Goal: Transaction & Acquisition: Purchase product/service

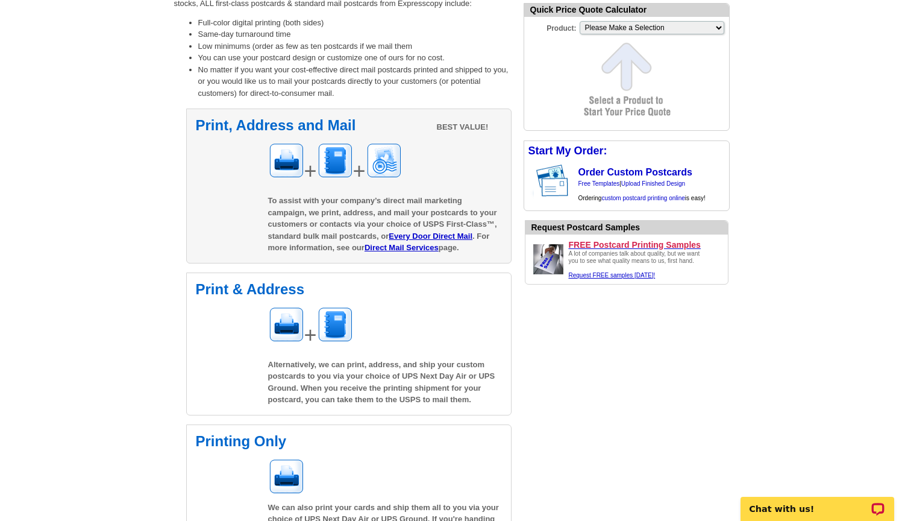
scroll to position [262, 0]
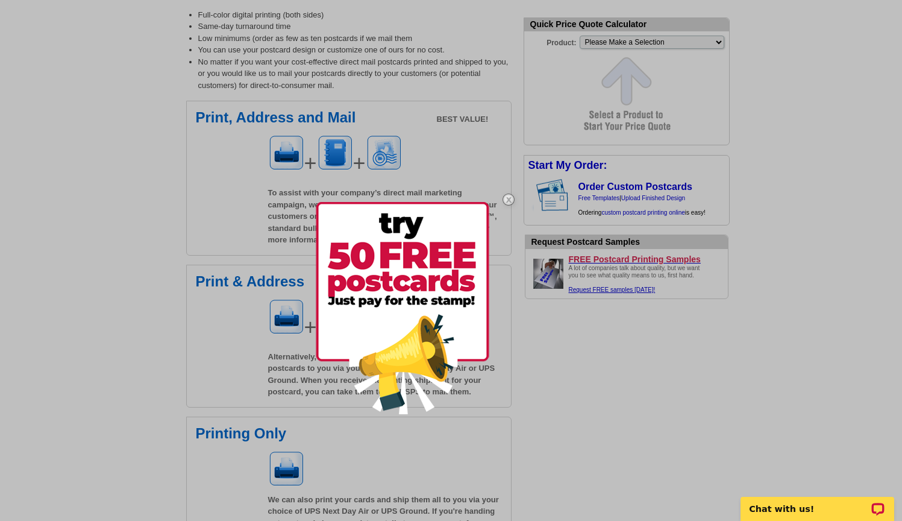
click at [506, 202] on img at bounding box center [508, 199] width 35 height 35
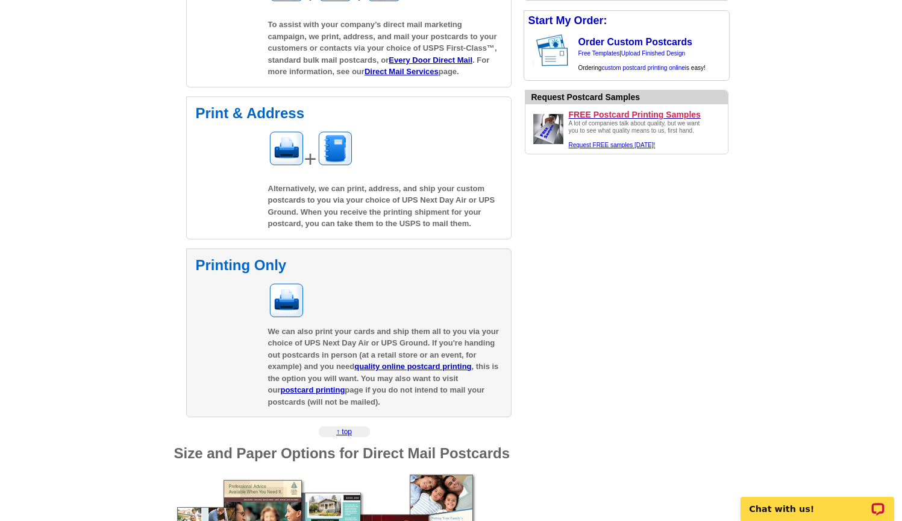
scroll to position [132, 0]
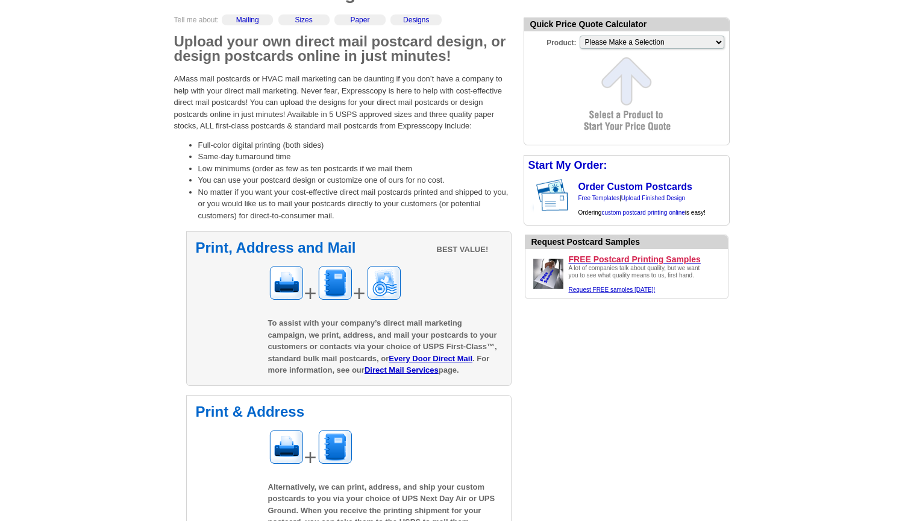
click at [471, 283] on div "+ +" at bounding box center [385, 287] width 234 height 45
click at [397, 369] on link "Direct Mail Services" at bounding box center [402, 369] width 74 height 9
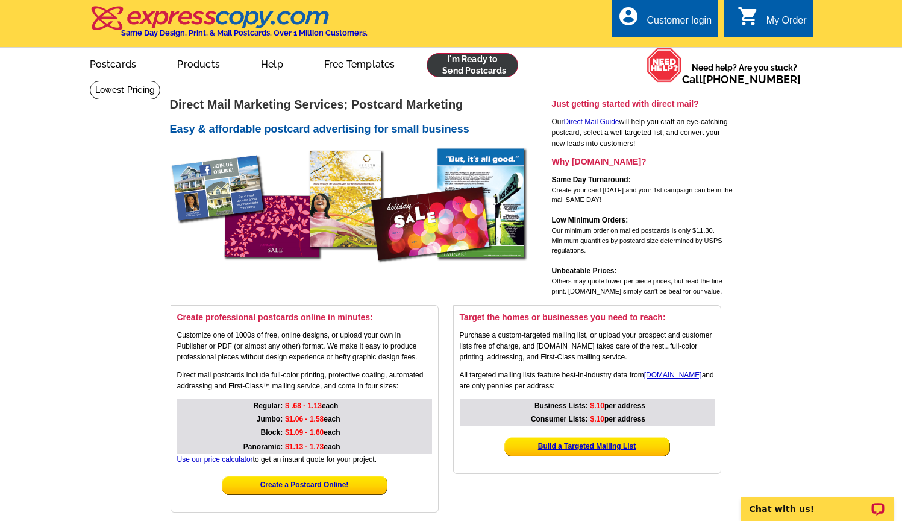
click at [476, 64] on link at bounding box center [473, 65] width 92 height 24
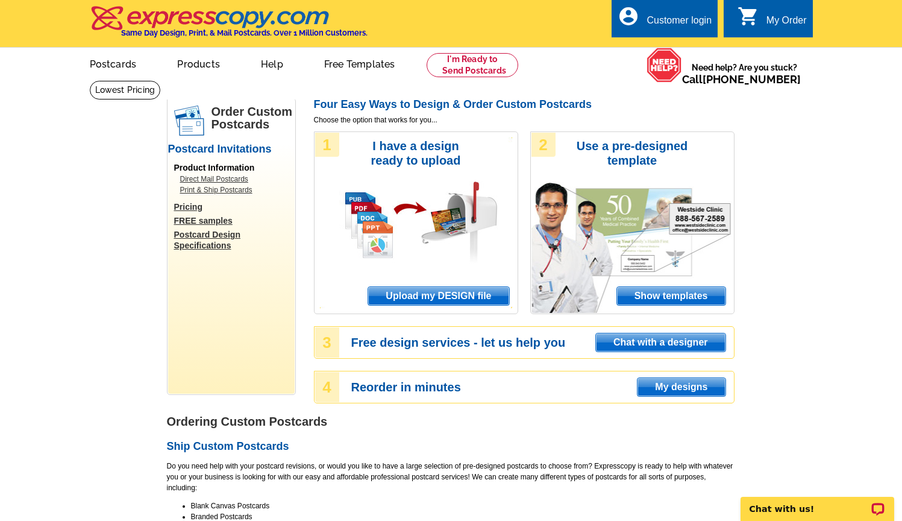
click at [472, 296] on span "Upload my DESIGN file" at bounding box center [438, 296] width 140 height 18
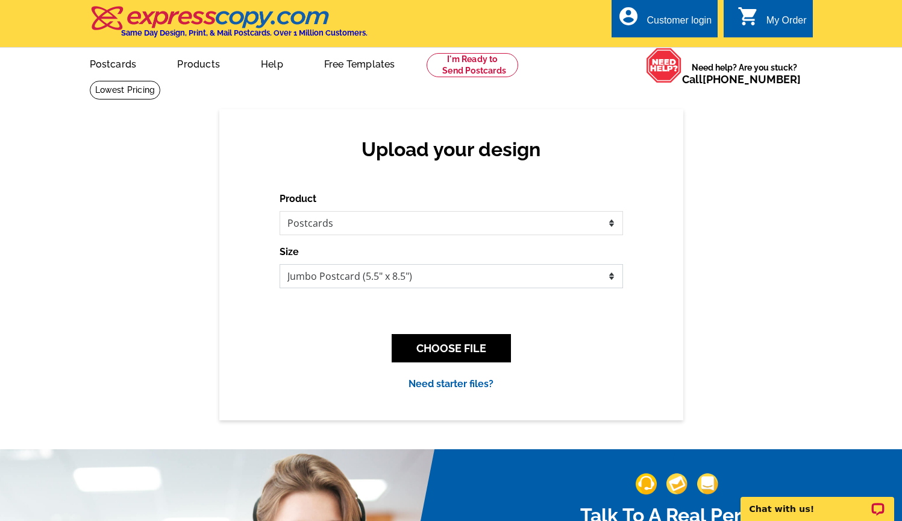
select select "1"
click at [458, 346] on button "CHOOSE FILE" at bounding box center [451, 348] width 119 height 28
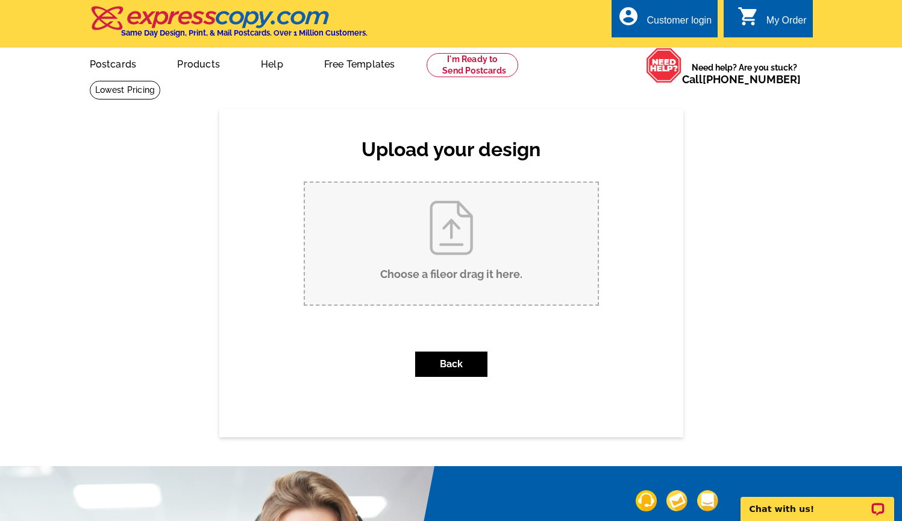
click at [478, 243] on input "Choose a file or drag it here ." at bounding box center [451, 244] width 293 height 122
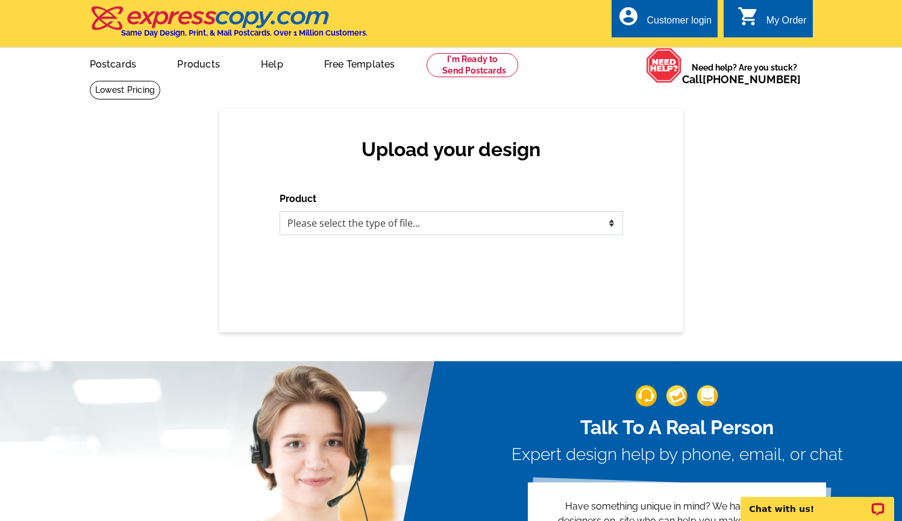
scroll to position [357, 0]
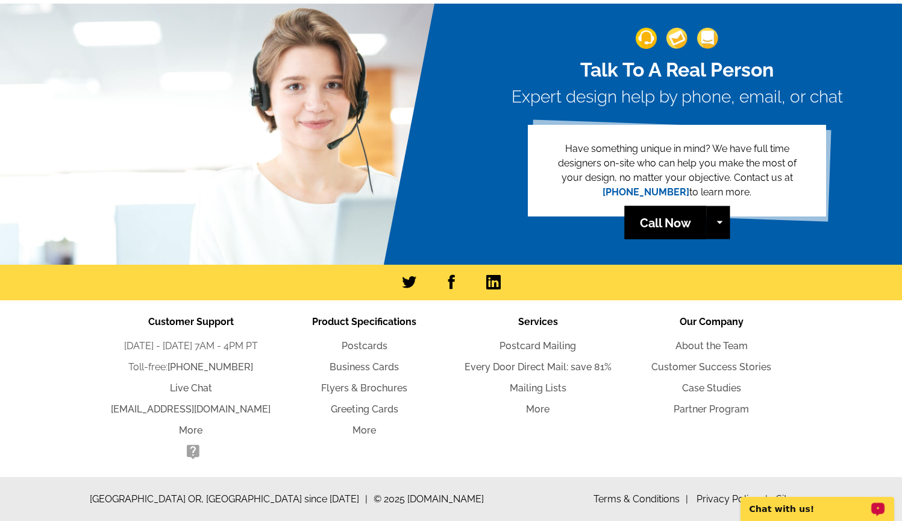
click at [782, 507] on p "Chat with us!" at bounding box center [809, 509] width 119 height 10
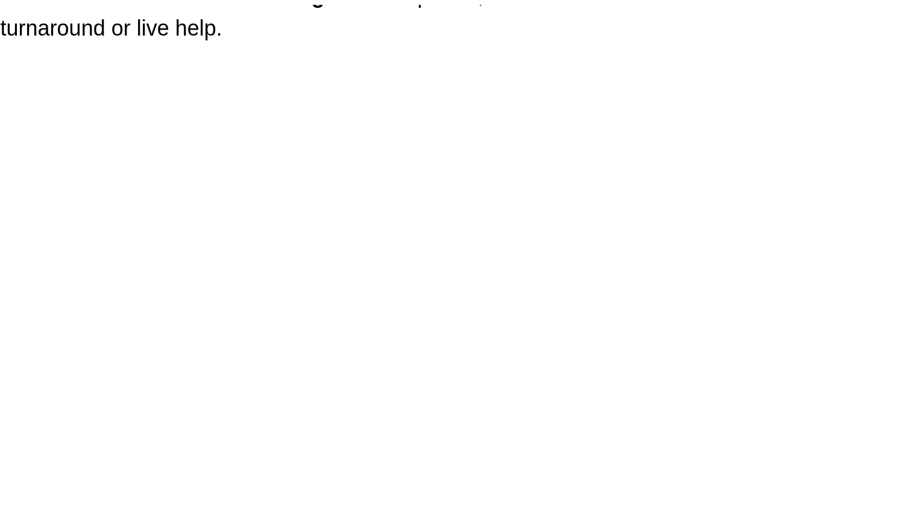
scroll to position [123, 0]
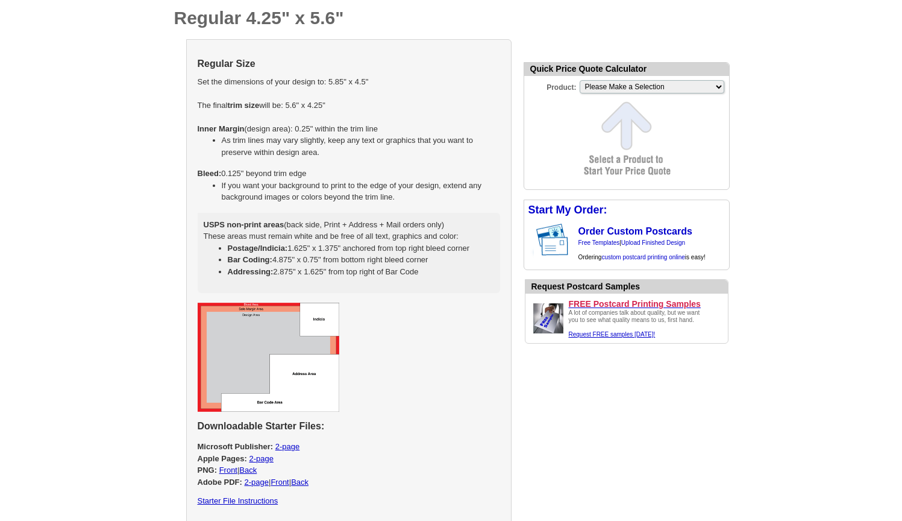
scroll to position [677, 0]
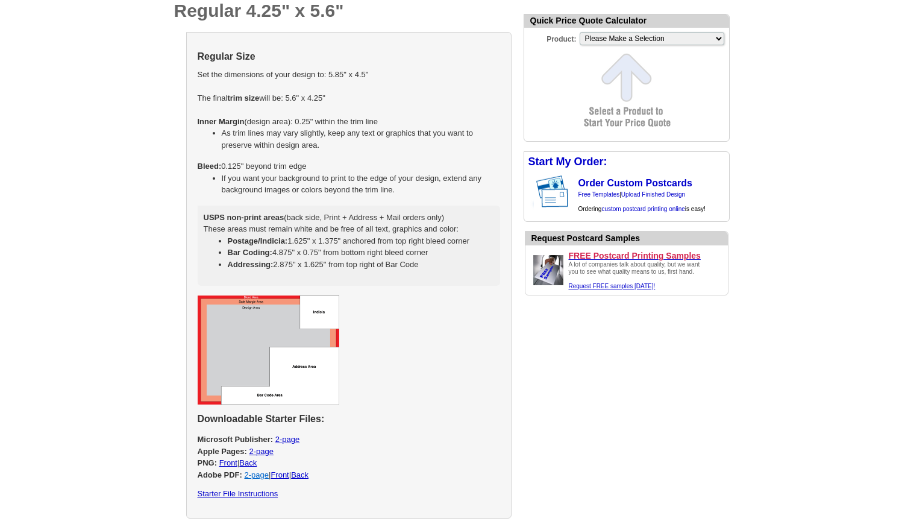
click at [258, 470] on link "2-page" at bounding box center [257, 474] width 24 height 9
select select "1"
